Goal: Find specific page/section: Find specific page/section

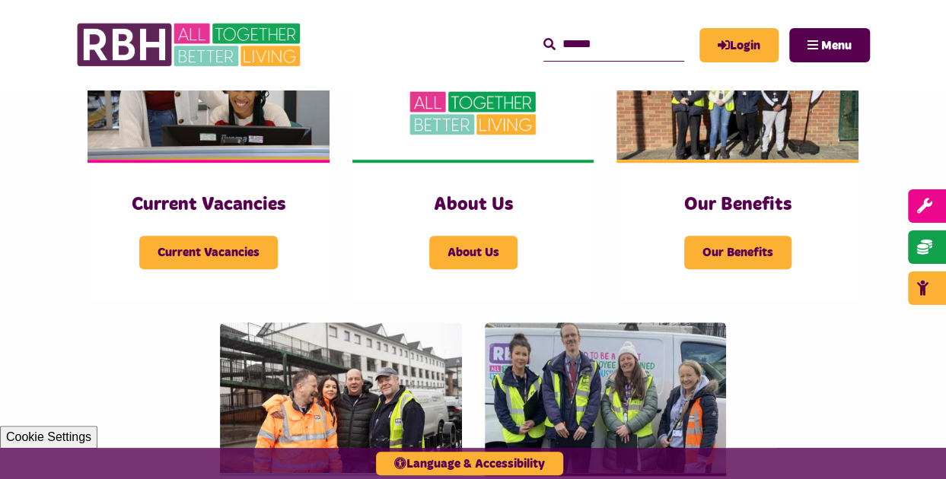
scroll to position [456, 0]
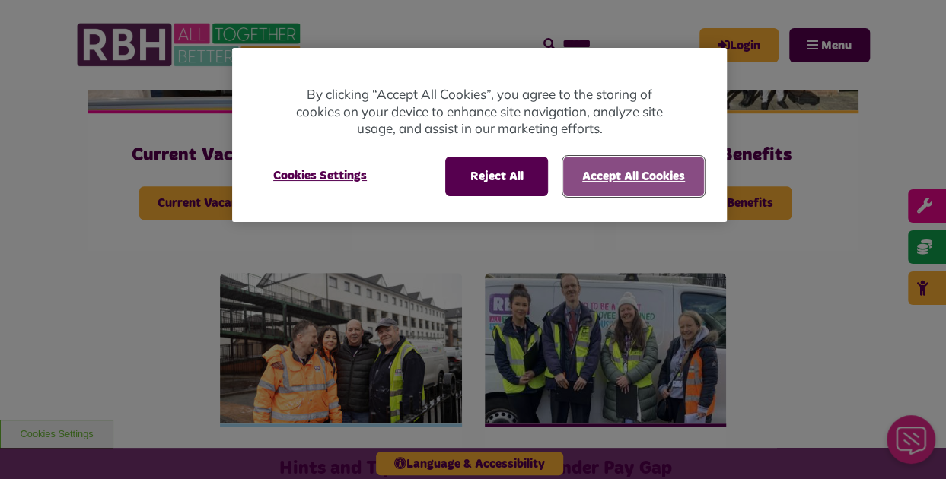
click at [617, 180] on button "Accept All Cookies" at bounding box center [633, 177] width 141 height 40
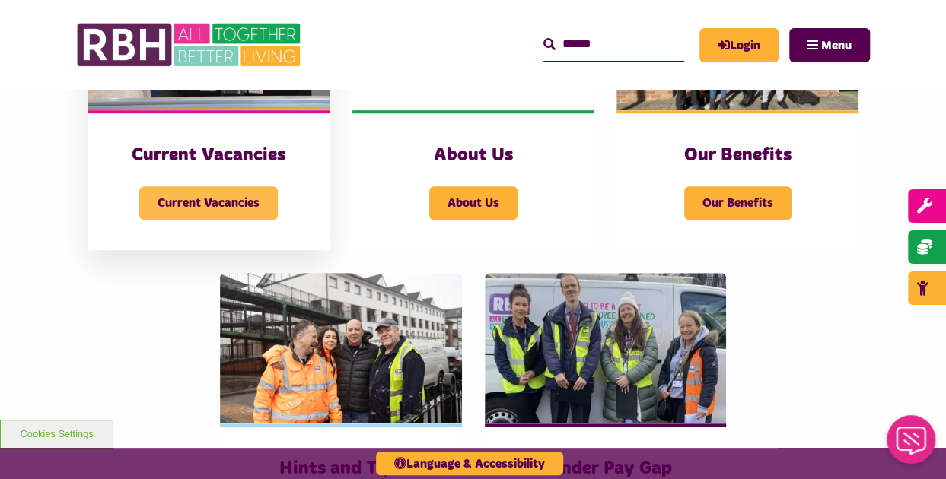
click at [220, 199] on span "Current Vacancies" at bounding box center [208, 202] width 138 height 33
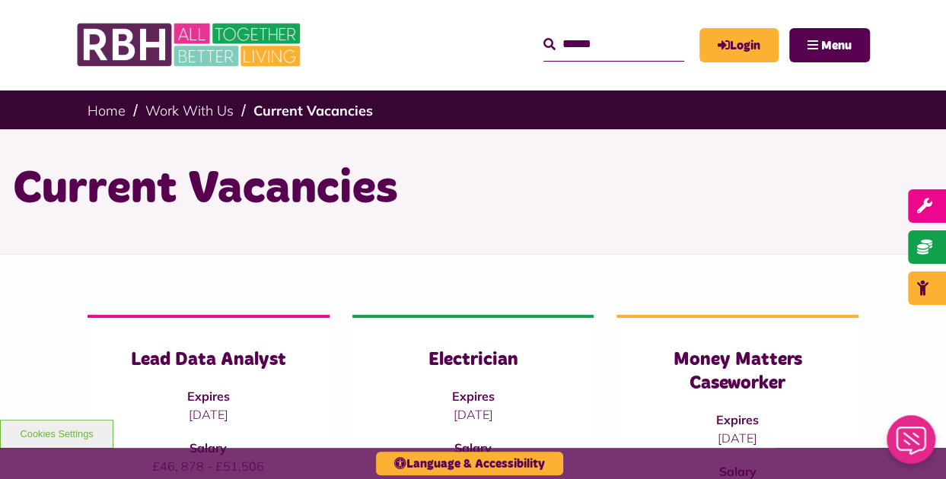
scroll to position [76, 0]
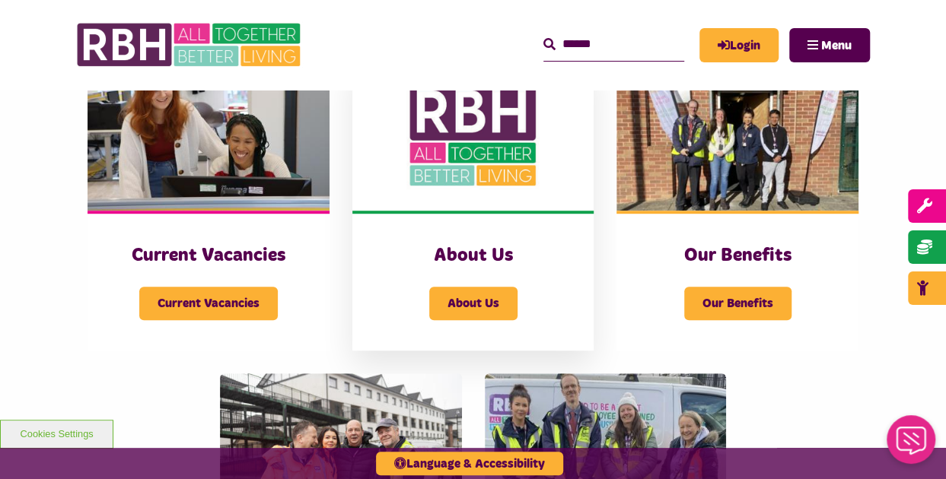
scroll to position [380, 0]
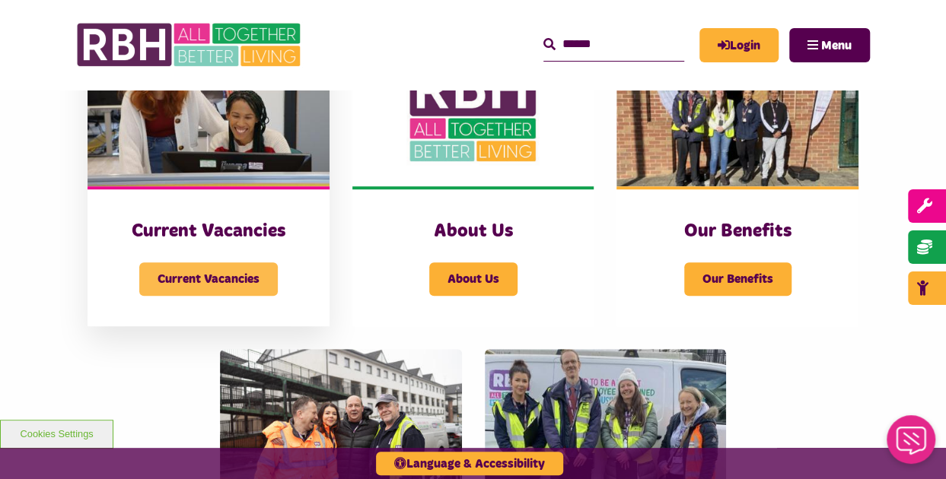
click at [235, 284] on span "Current Vacancies" at bounding box center [208, 278] width 138 height 33
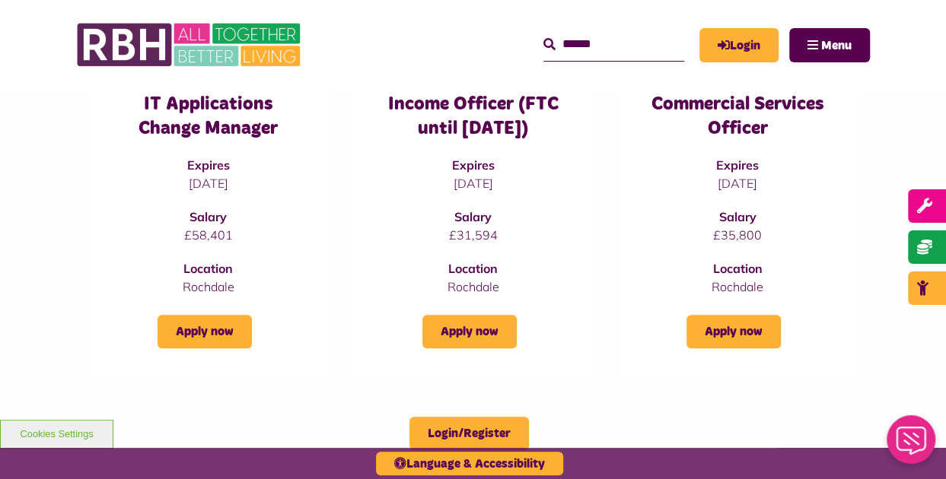
scroll to position [609, 0]
